Goal: Communication & Community: Answer question/provide support

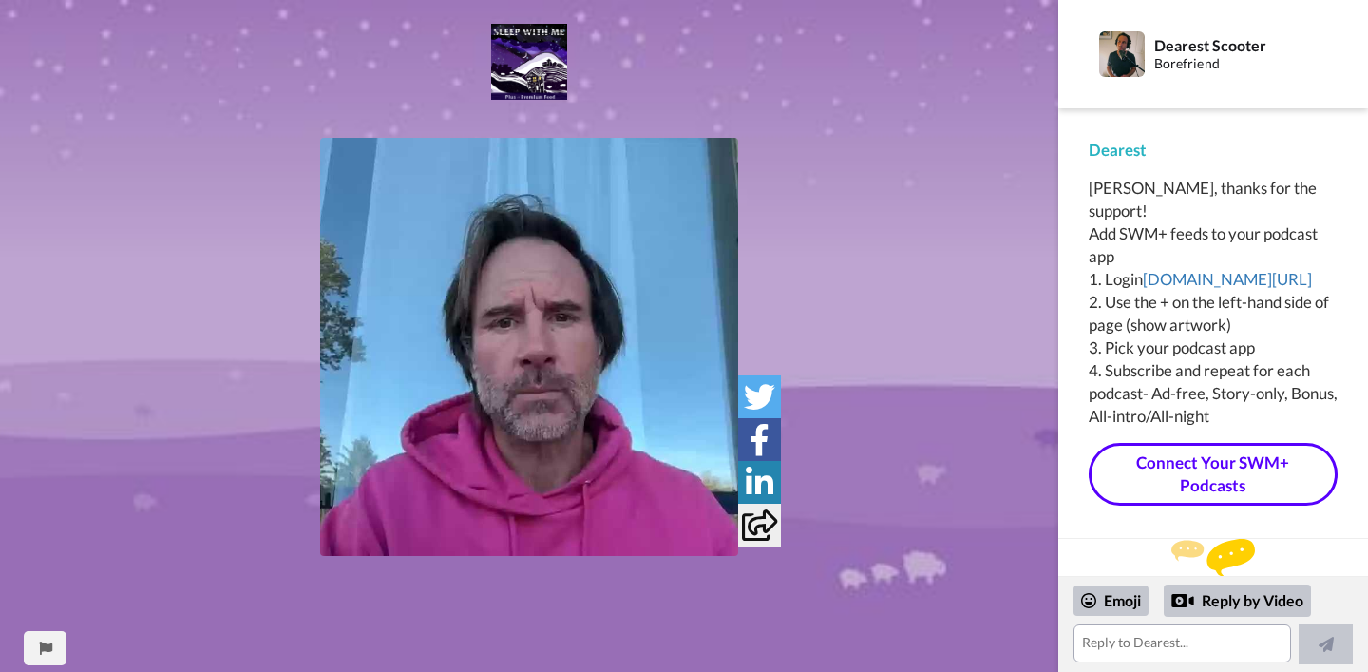
scroll to position [13, 0]
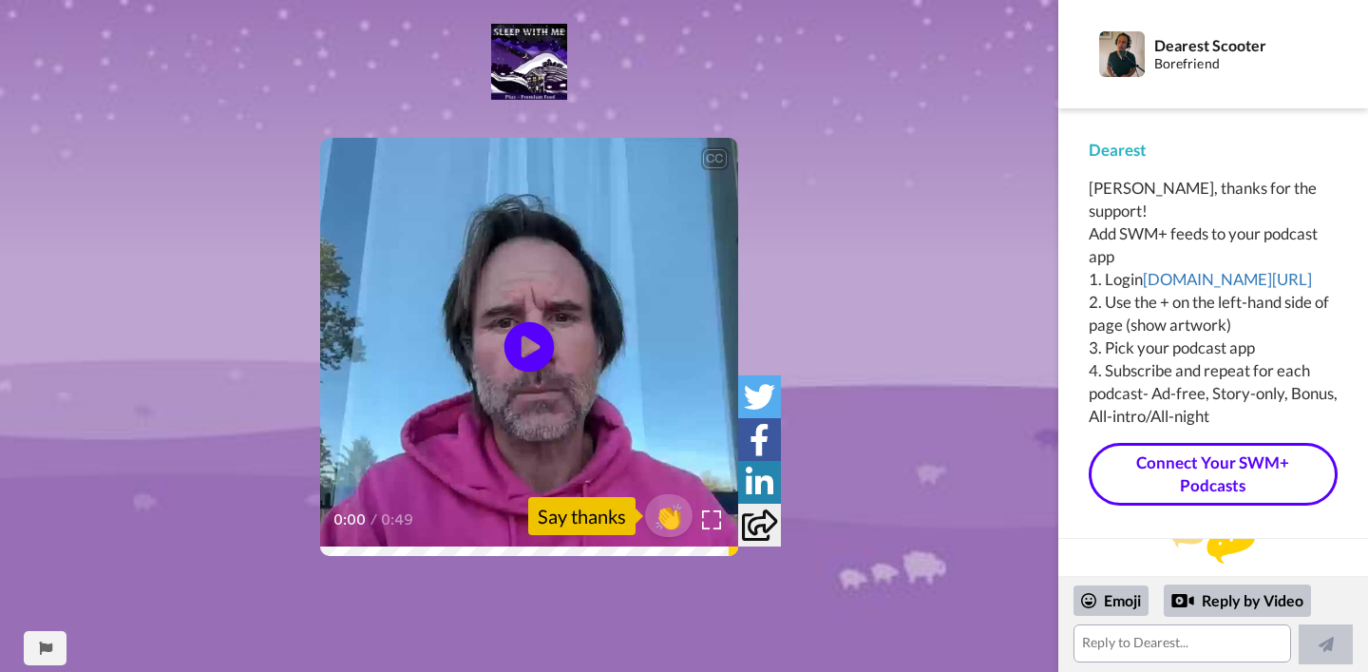
click at [535, 353] on icon at bounding box center [529, 347] width 50 height 50
click at [542, 347] on icon at bounding box center [529, 347] width 50 height 50
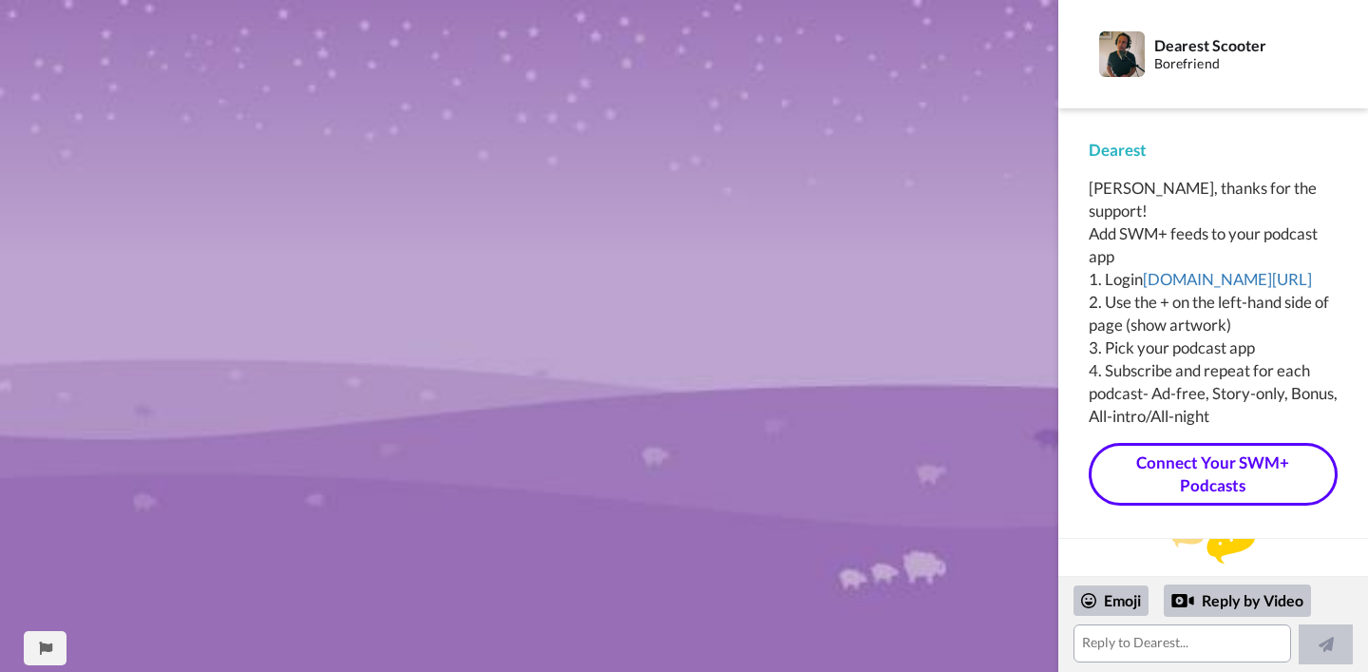
scroll to position [0, 0]
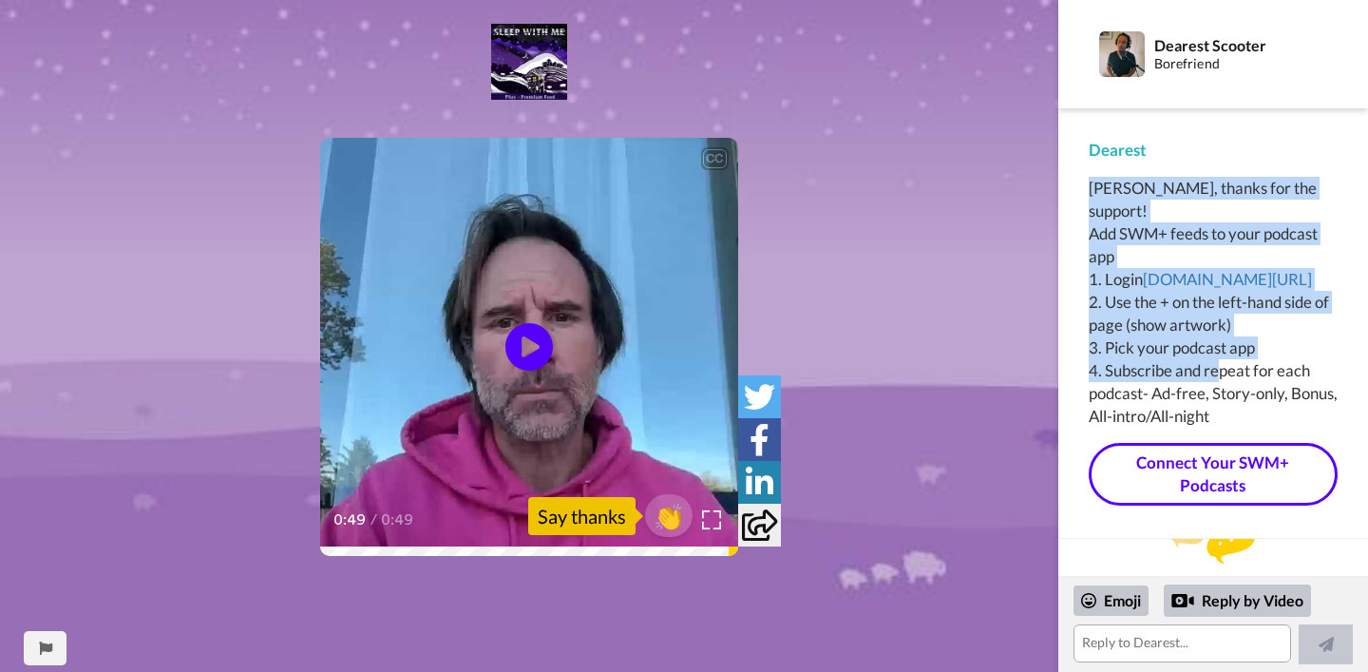
drag, startPoint x: 1213, startPoint y: 161, endPoint x: 1219, endPoint y: 377, distance: 216.7
click at [1219, 377] on div "Dearest [PERSON_NAME], thanks for the support! Add SWM+ feeds to your podcast a…" at bounding box center [1213, 323] width 249 height 369
click at [1219, 371] on div "[PERSON_NAME], thanks for the support! Add SWM+ feeds to your podcast app 1. Lo…" at bounding box center [1213, 302] width 249 height 251
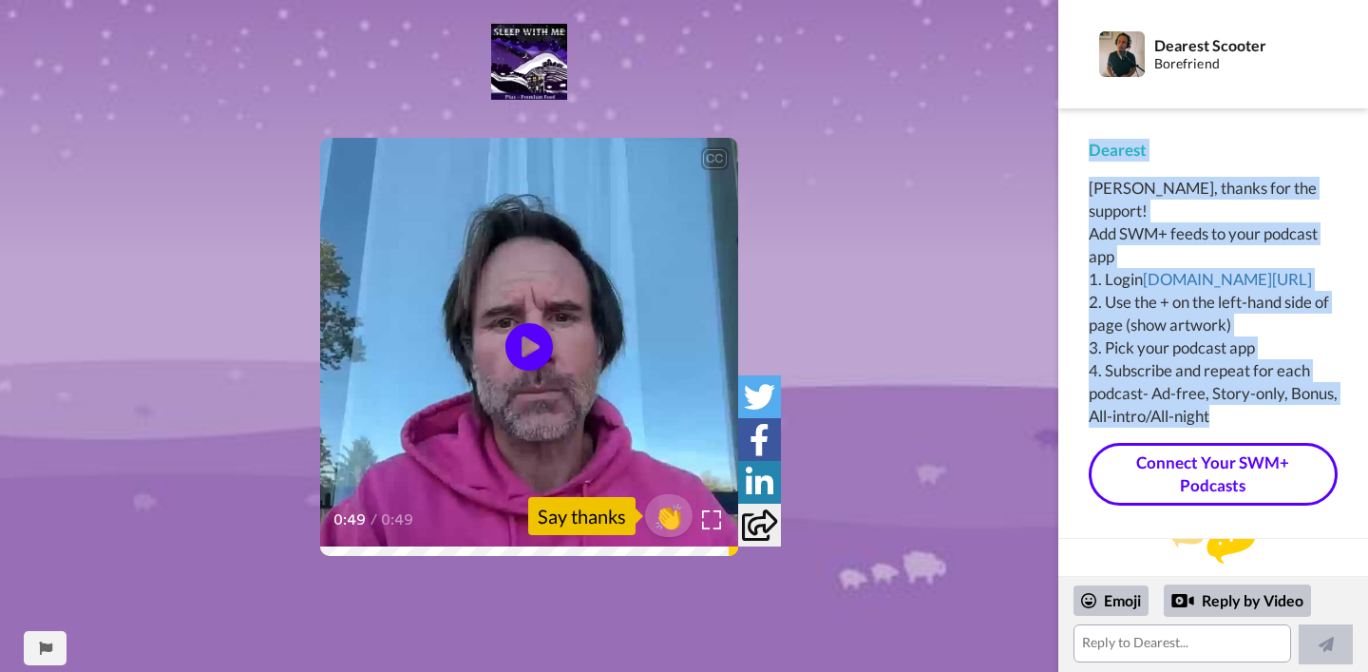
drag, startPoint x: 1265, startPoint y: 422, endPoint x: 1251, endPoint y: 128, distance: 293.9
click at [1251, 128] on div "Dearest [PERSON_NAME], thanks for the support! Add SWM+ feeds to your podcast a…" at bounding box center [1213, 323] width 310 height 430
click at [1251, 126] on div "Dearest [PERSON_NAME], thanks for the support! Add SWM+ feeds to your podcast a…" at bounding box center [1213, 323] width 310 height 430
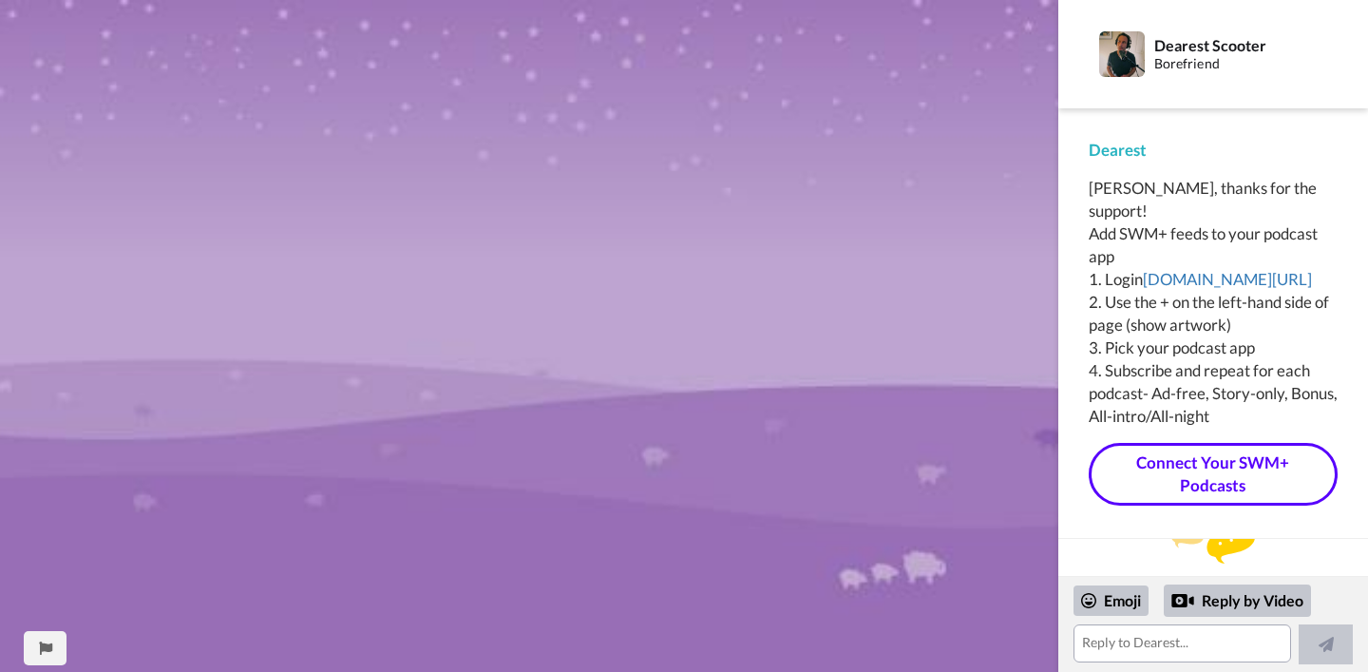
scroll to position [1138, 0]
click at [1156, 652] on textarea at bounding box center [1183, 643] width 219 height 38
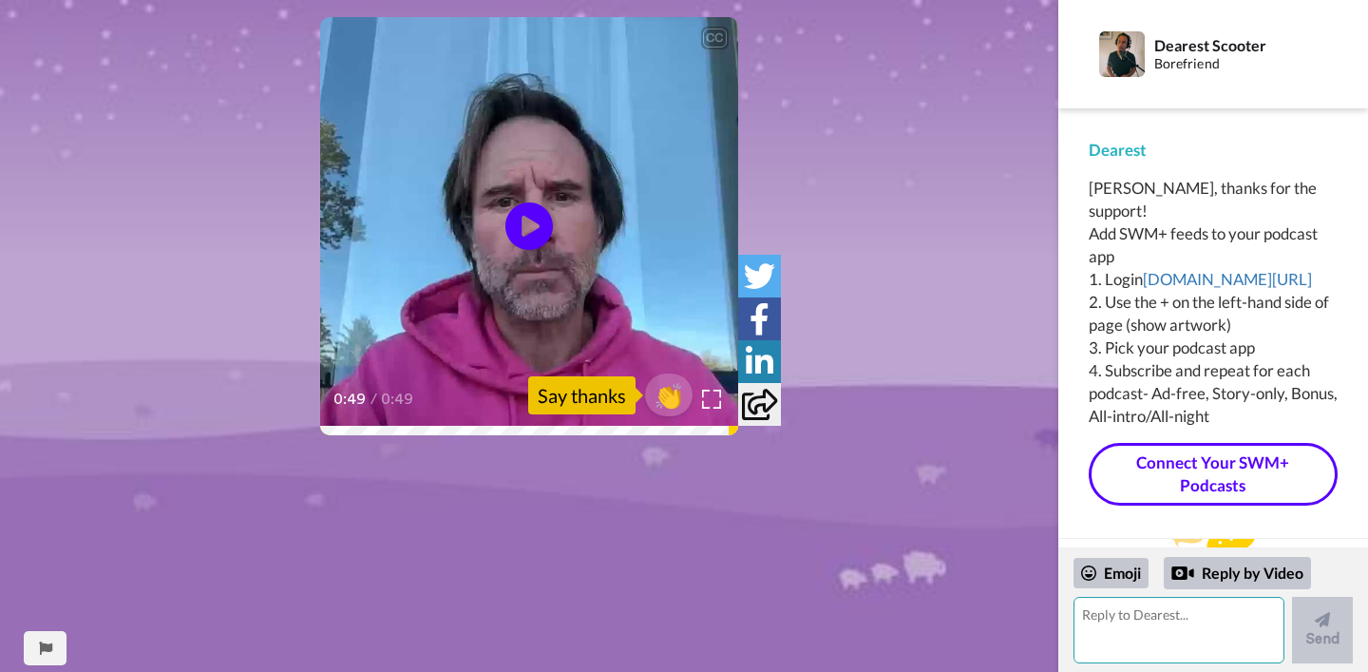
scroll to position [0, 0]
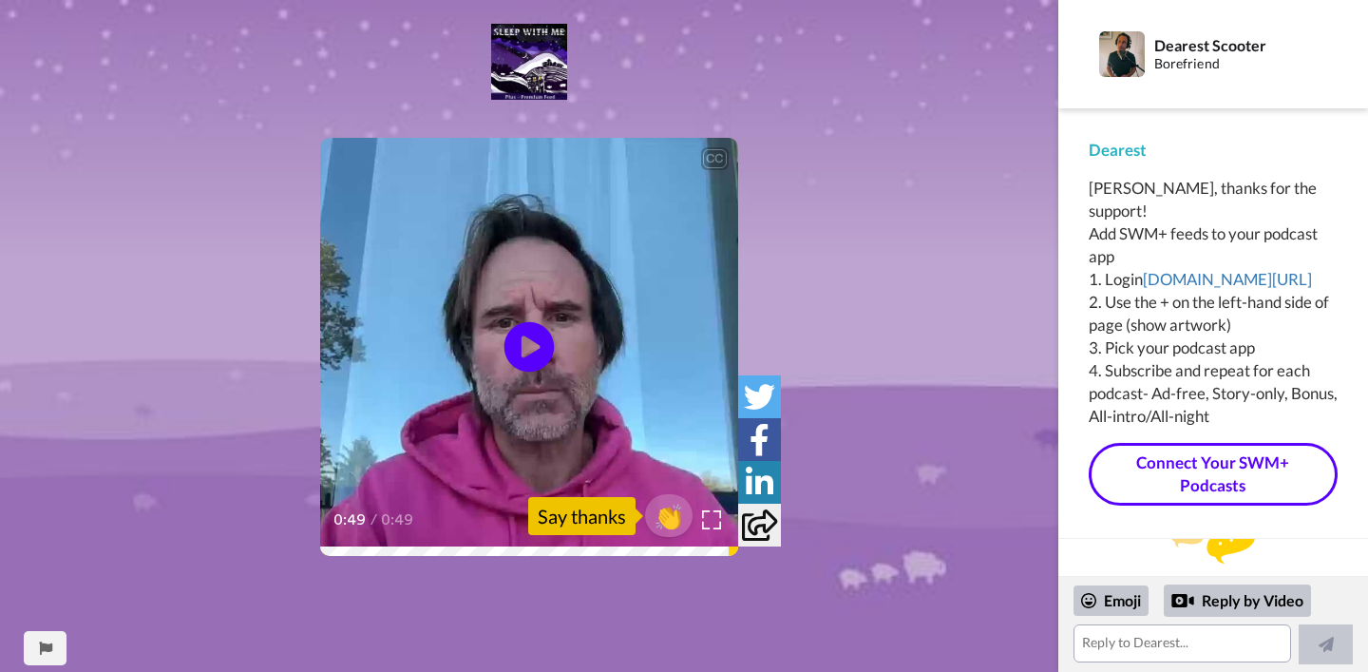
click at [520, 335] on icon at bounding box center [529, 347] width 50 height 50
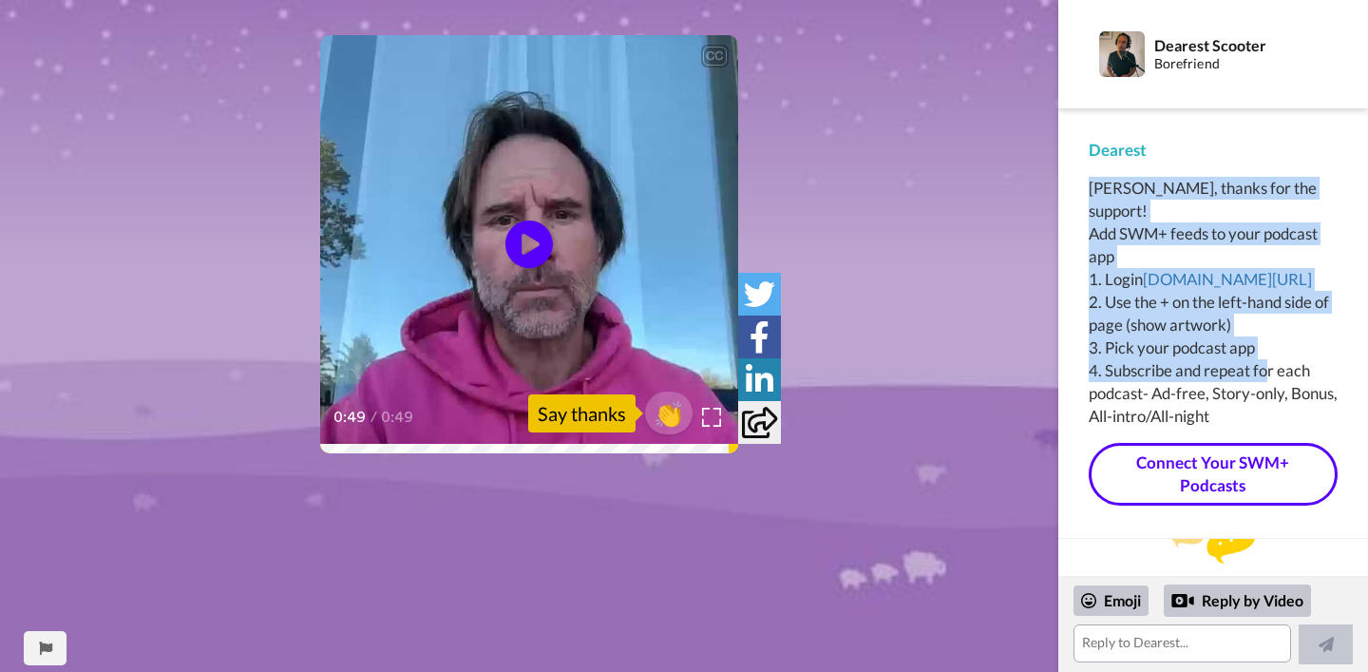
drag, startPoint x: 1183, startPoint y: 163, endPoint x: 1264, endPoint y: 382, distance: 233.0
click at [1264, 382] on div "Dearest [PERSON_NAME], thanks for the support! Add SWM+ feeds to your podcast a…" at bounding box center [1213, 323] width 249 height 369
click at [1264, 381] on div "[PERSON_NAME], thanks for the support! Add SWM+ feeds to your podcast app 1. Lo…" at bounding box center [1213, 302] width 249 height 251
drag, startPoint x: 1317, startPoint y: 394, endPoint x: 1283, endPoint y: 110, distance: 286.1
click at [1283, 110] on div "Dearest [PERSON_NAME], thanks for the support! Add SWM+ feeds to your podcast a…" at bounding box center [1213, 323] width 310 height 430
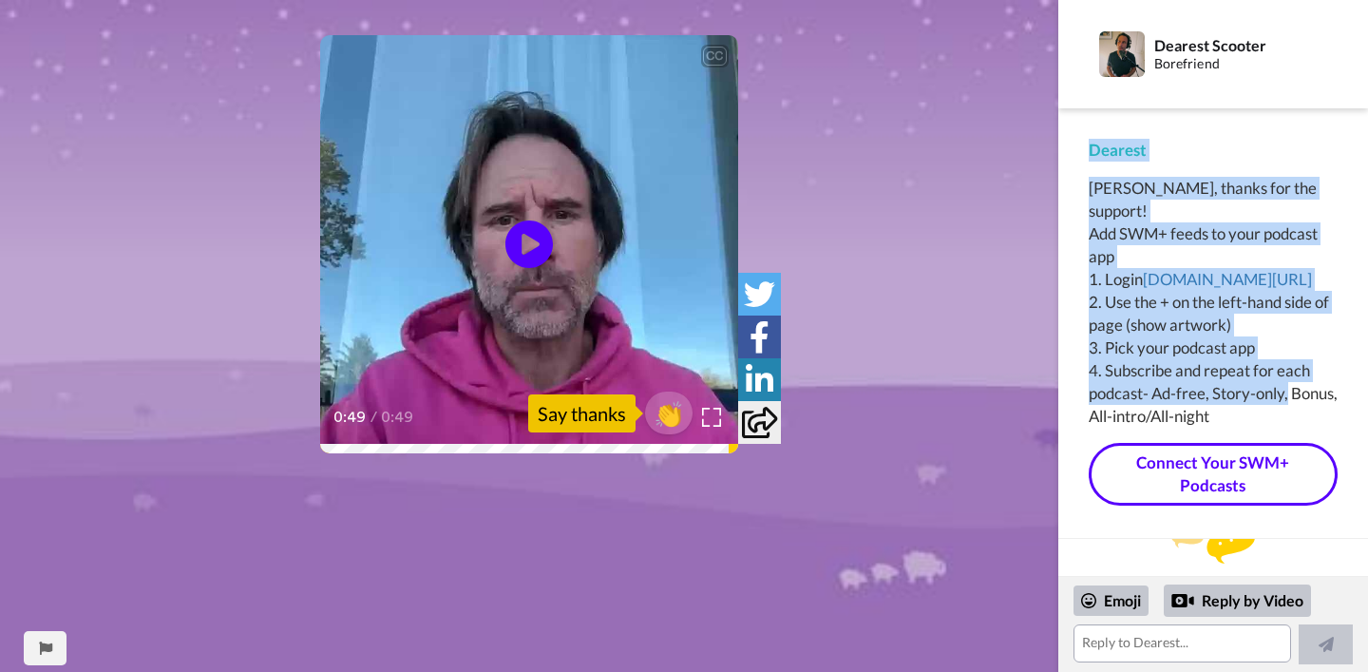
click at [1283, 110] on div "Dearest [PERSON_NAME], thanks for the support! Add SWM+ feeds to your podcast a…" at bounding box center [1213, 323] width 310 height 430
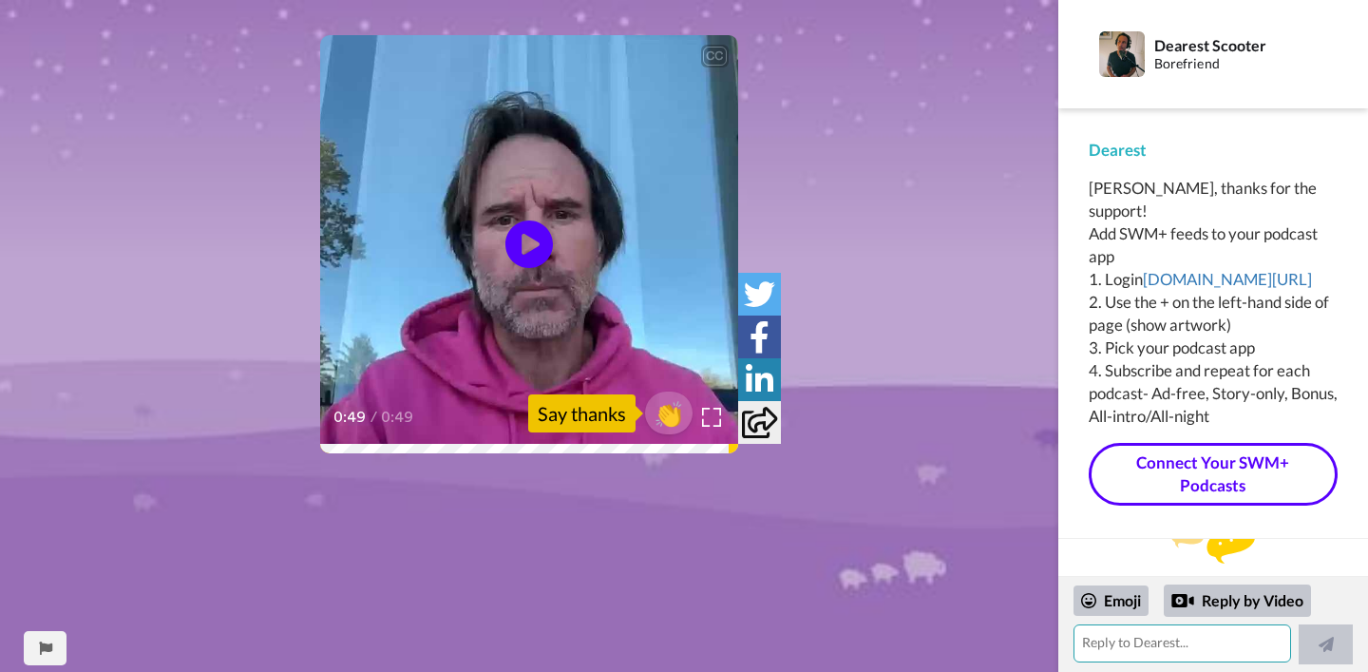
click at [1146, 650] on textarea at bounding box center [1183, 643] width 219 height 38
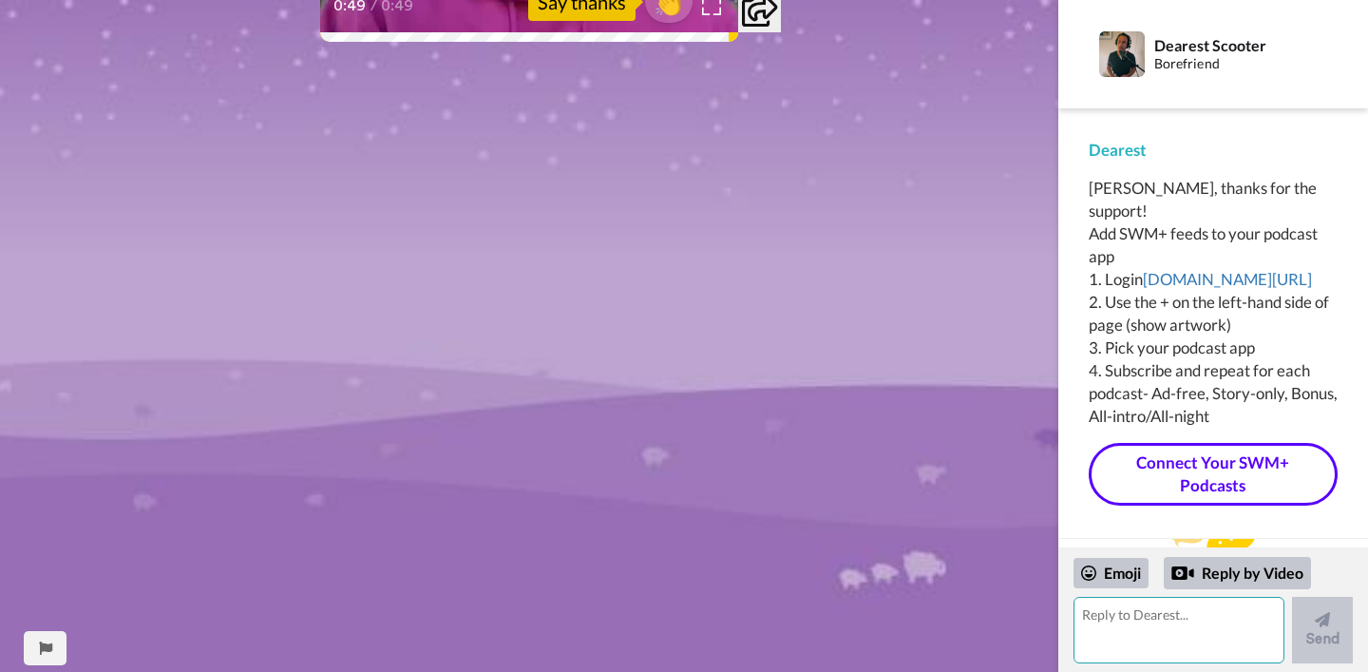
scroll to position [0, 0]
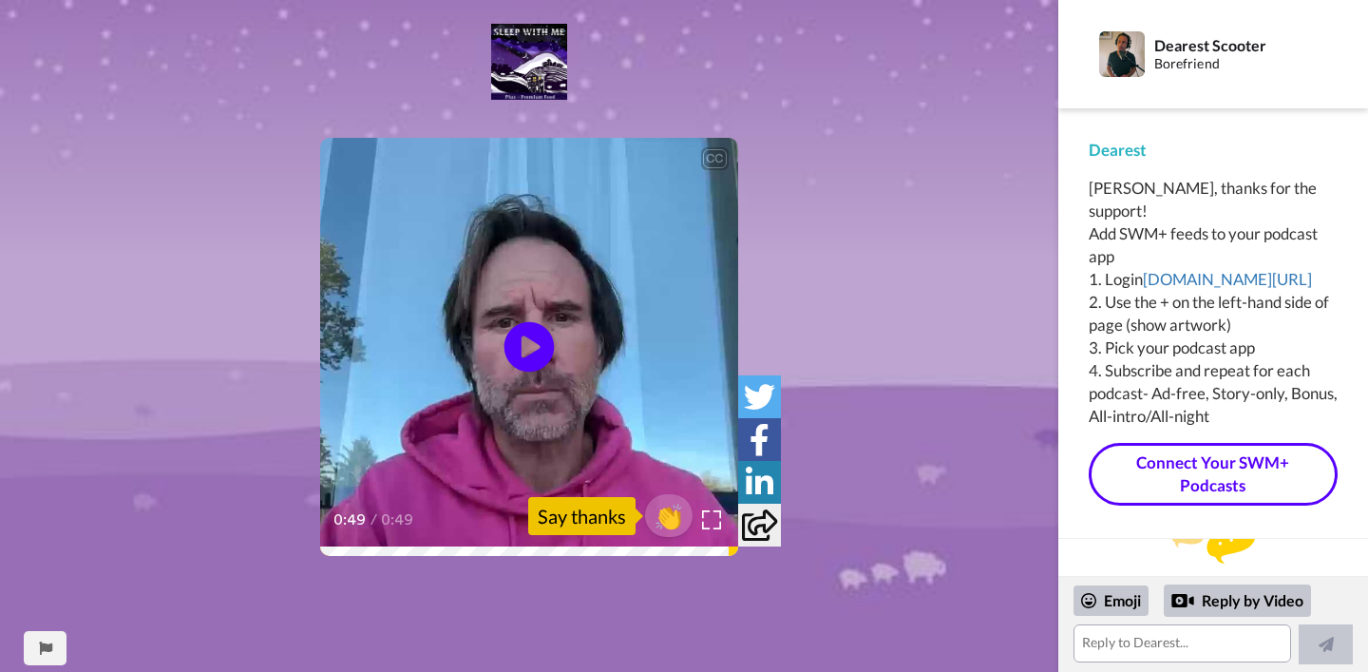
click at [528, 344] on icon "Play/Pause" at bounding box center [529, 347] width 50 height 90
click at [495, 317] on video at bounding box center [529, 347] width 418 height 418
click at [1159, 646] on textarea at bounding box center [1183, 643] width 219 height 38
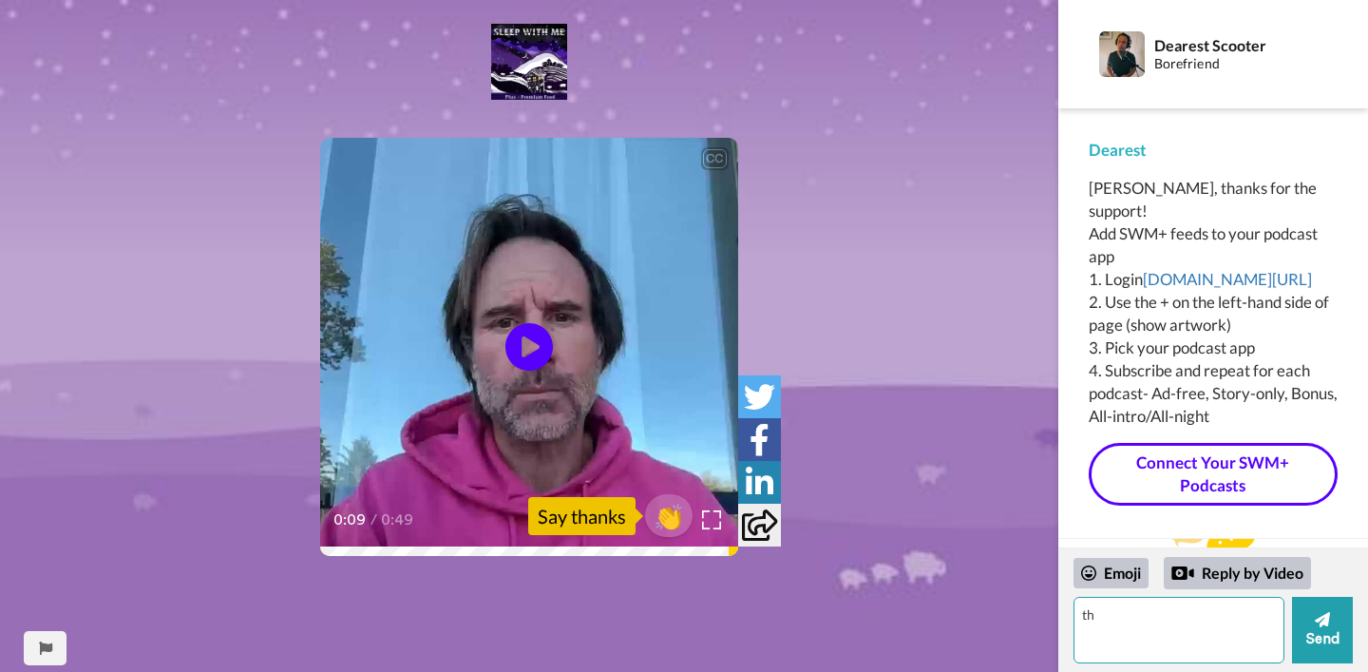
type textarea "t"
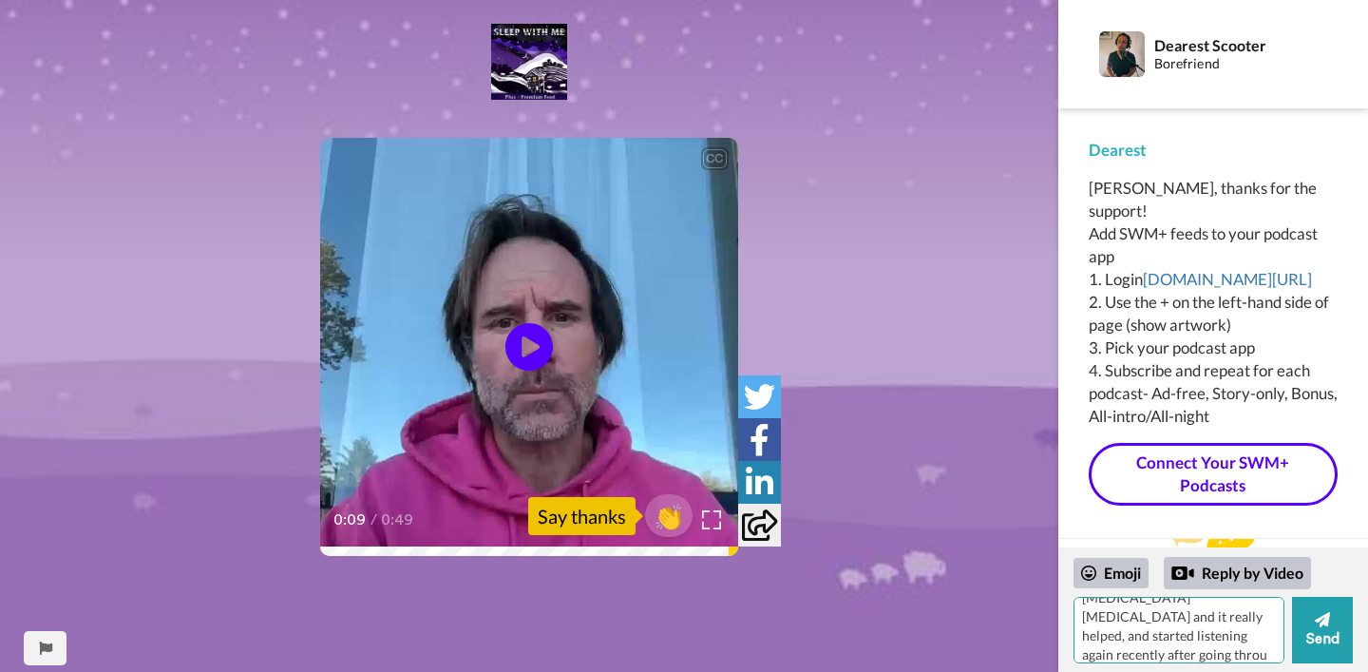
scroll to position [46, 0]
click at [1148, 627] on textarea "thank you! I used to subscribe years ago when i was having [MEDICAL_DATA] [MEDI…" at bounding box center [1179, 630] width 211 height 67
click at [1187, 650] on textarea "thank you! I used to subscribe years ago when i was having [MEDICAL_DATA] [MEDI…" at bounding box center [1179, 630] width 211 height 67
click at [1162, 639] on textarea "thank you! I used to subscribe years ago when i was having [MEDICAL_DATA] [MEDI…" at bounding box center [1179, 630] width 211 height 67
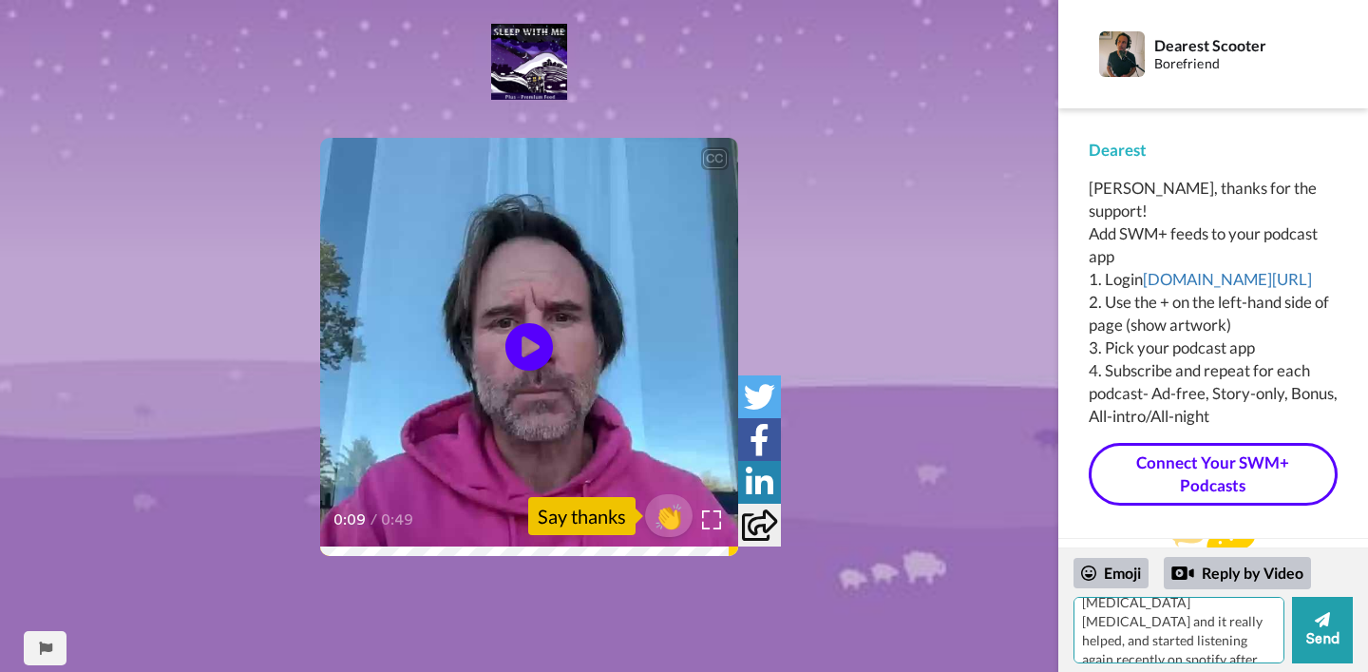
scroll to position [103, 0]
click at [1190, 641] on textarea "thank you! I used to subscribe years ago when i was having [MEDICAL_DATA] [MEDI…" at bounding box center [1179, 630] width 211 height 67
type textarea "thank you! I used to subscribe years ago when i was having [MEDICAL_DATA] [MEDI…"
